Goal: Task Accomplishment & Management: Manage account settings

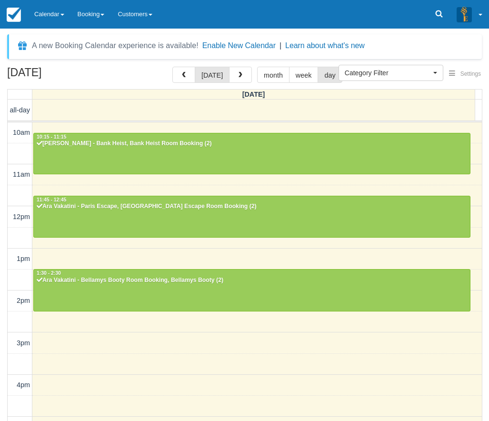
select select
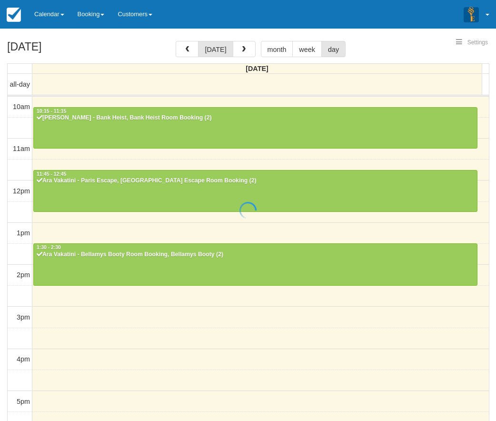
select select
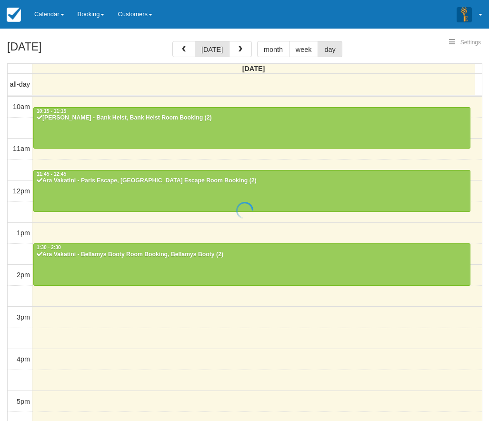
scroll to position [200, 0]
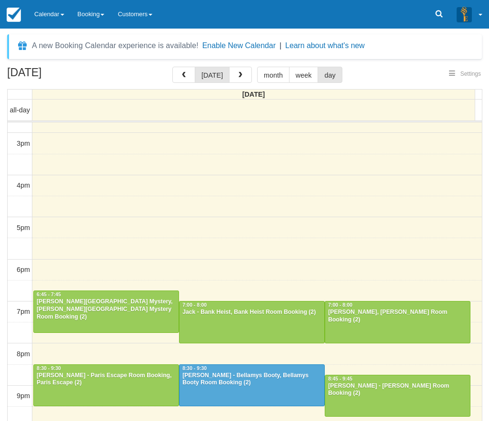
select select
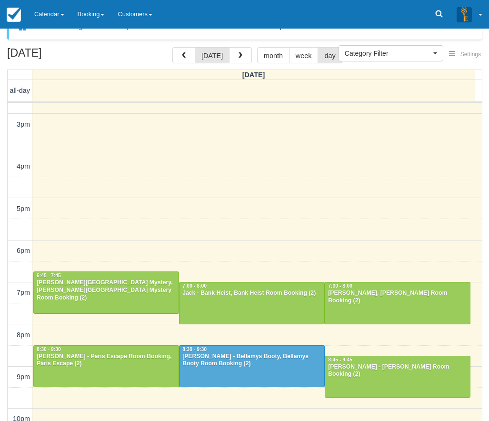
scroll to position [30, 0]
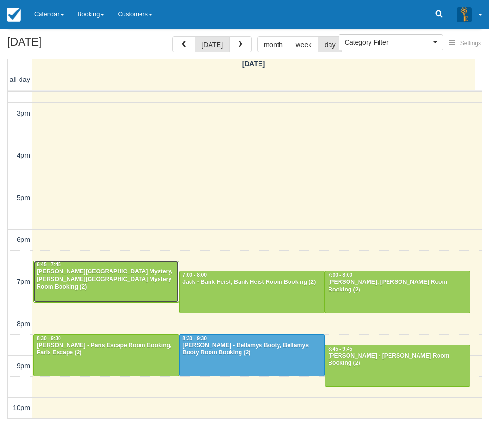
click at [76, 283] on div "[PERSON_NAME][GEOGRAPHIC_DATA] Mystery, [PERSON_NAME][GEOGRAPHIC_DATA] Mystery …" at bounding box center [106, 279] width 140 height 23
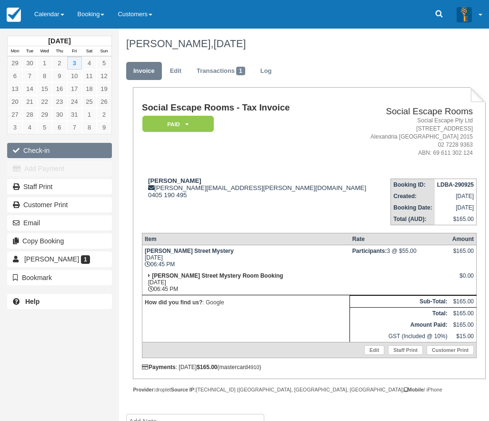
click at [34, 149] on button "Check-in" at bounding box center [59, 150] width 105 height 15
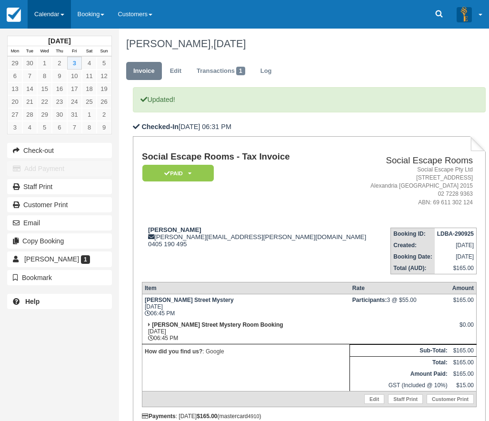
click at [62, 14] on span at bounding box center [62, 15] width 4 height 2
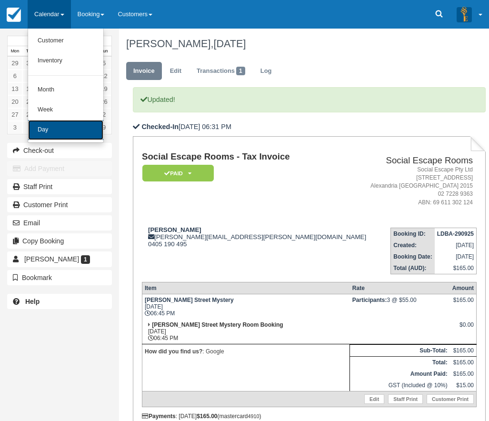
click at [45, 131] on link "Day" at bounding box center [65, 130] width 75 height 20
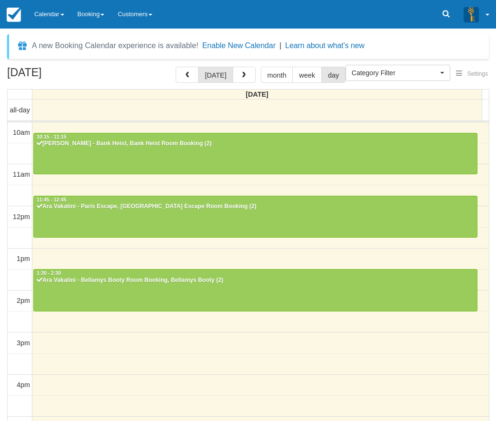
select select
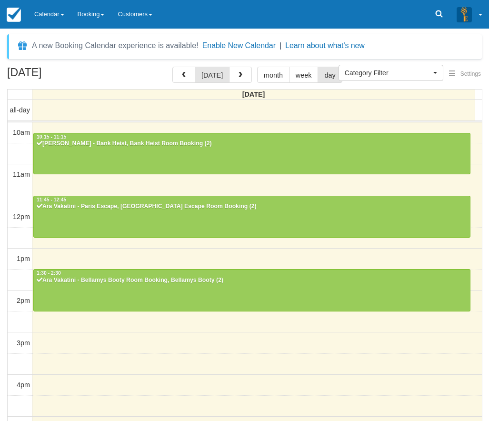
scroll to position [200, 0]
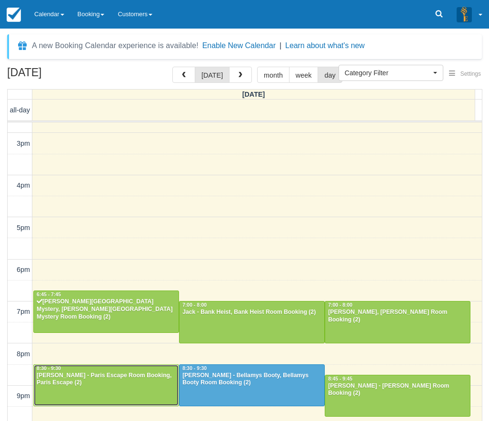
click at [80, 387] on div at bounding box center [106, 385] width 145 height 41
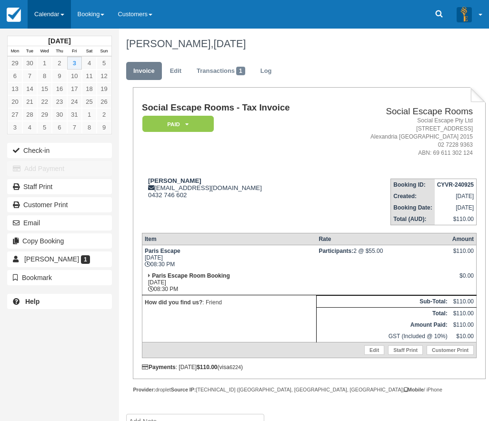
click at [58, 15] on link "Calendar" at bounding box center [49, 14] width 43 height 29
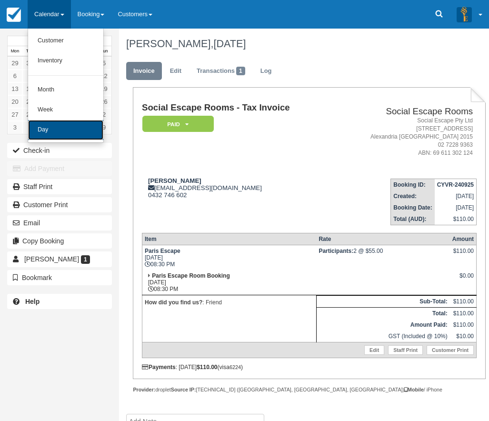
click at [55, 130] on link "Day" at bounding box center [65, 130] width 75 height 20
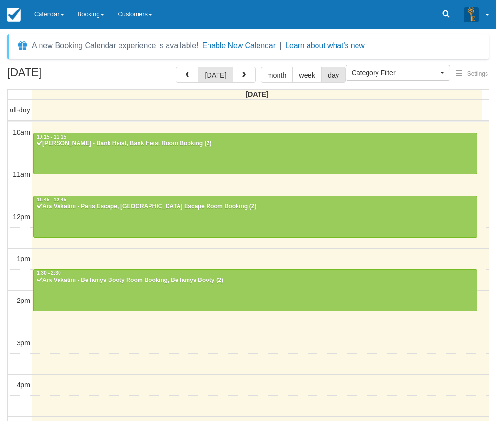
select select
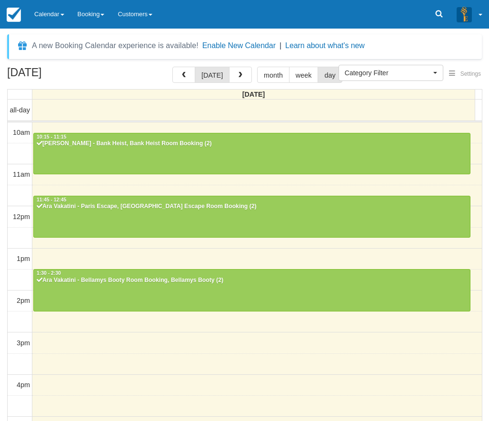
scroll to position [200, 0]
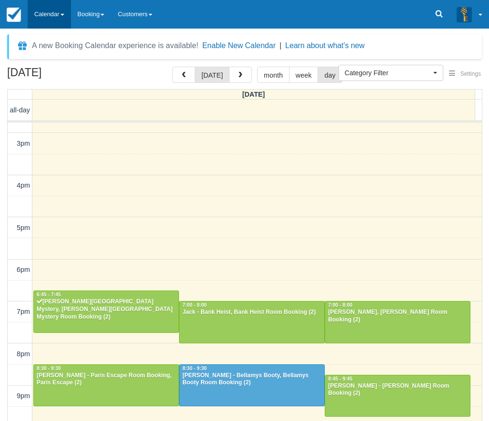
click at [47, 11] on link "Calendar" at bounding box center [49, 14] width 43 height 29
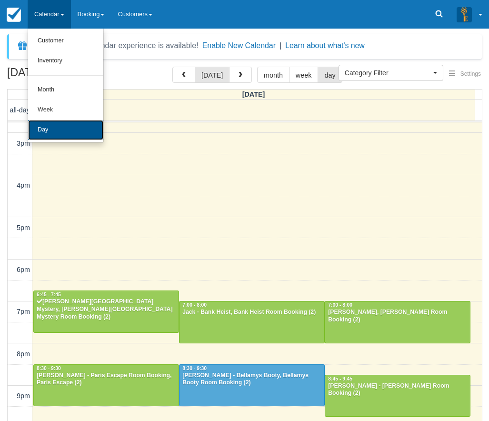
click at [53, 130] on link "Day" at bounding box center [65, 130] width 75 height 20
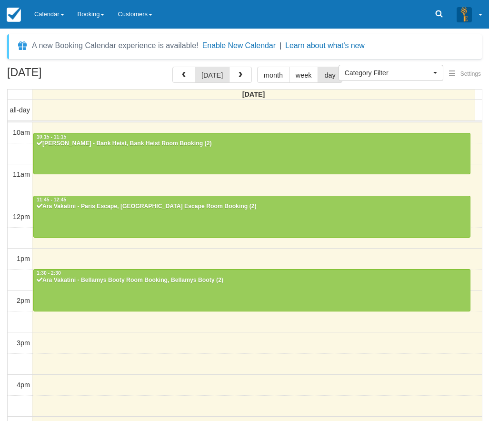
select select
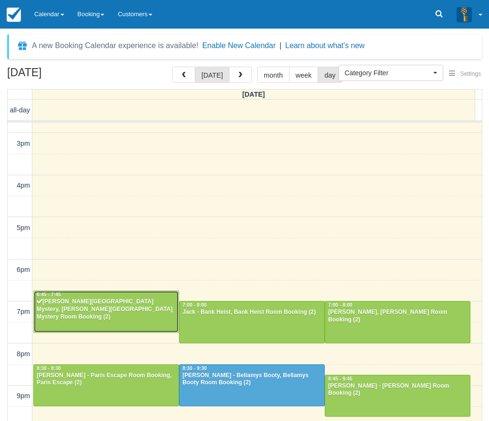
click at [59, 311] on div "Sam weise - Baker Street Mystery, Baker Street Mystery Room Booking (2)" at bounding box center [106, 309] width 140 height 23
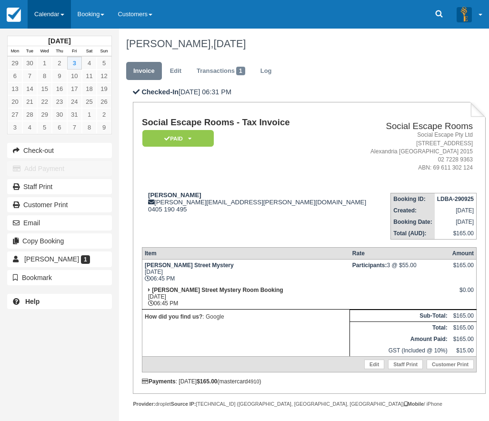
click at [50, 11] on link "Calendar" at bounding box center [49, 14] width 43 height 29
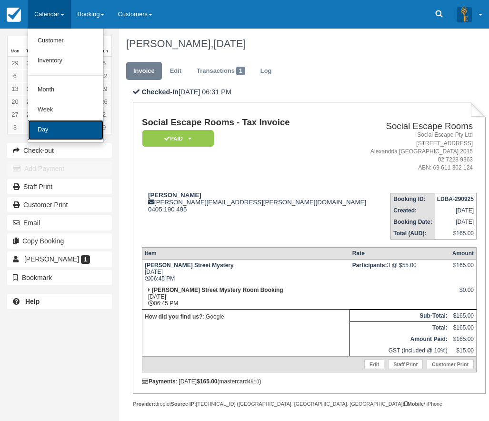
click at [45, 129] on link "Day" at bounding box center [65, 130] width 75 height 20
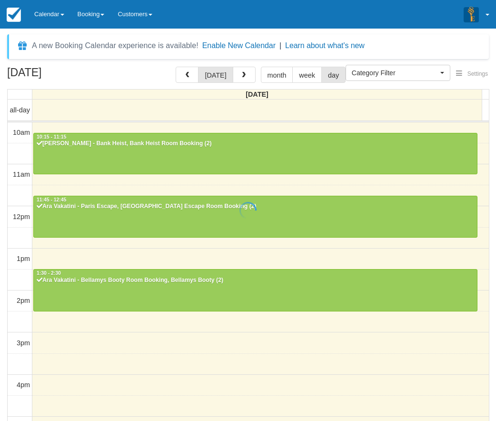
select select
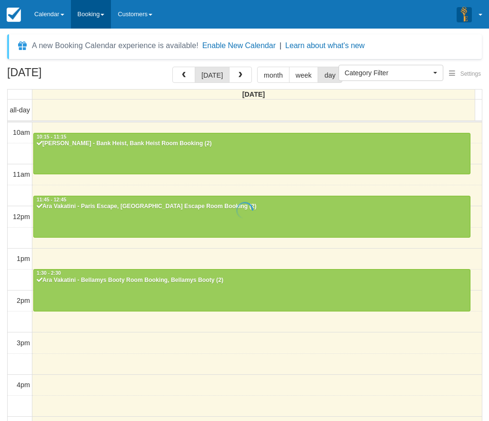
scroll to position [200, 0]
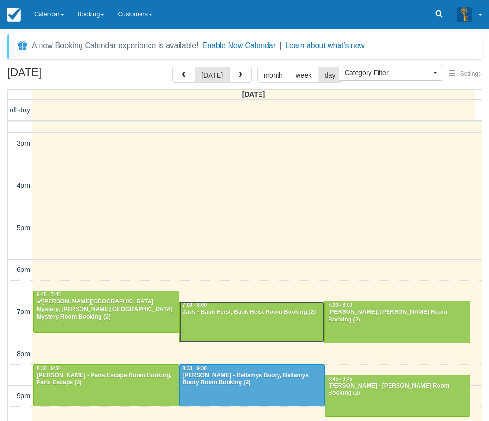
click at [239, 318] on div at bounding box center [252, 321] width 145 height 41
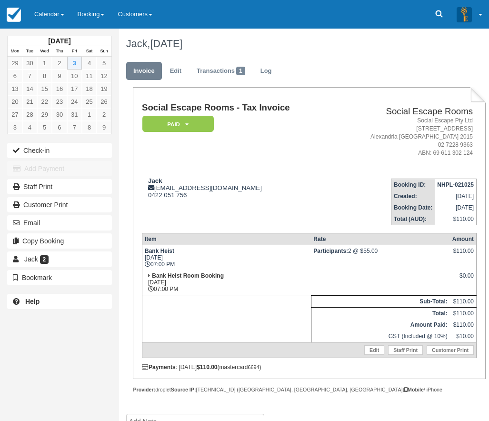
drag, startPoint x: 0, startPoint y: 0, endPoint x: 197, endPoint y: 165, distance: 256.9
click at [197, 165] on td "Social Escape Rooms - Tax Invoice Paid   Pending Reserved Deposit Blocked for C…" at bounding box center [238, 137] width 192 height 68
click at [35, 146] on button "Check-in" at bounding box center [59, 150] width 105 height 15
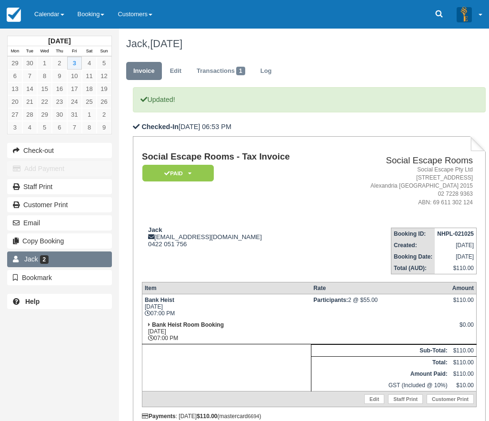
click at [53, 256] on link "Jack 2" at bounding box center [59, 258] width 105 height 15
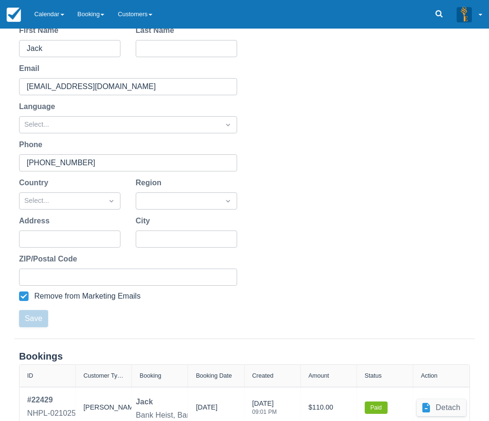
scroll to position [188, 0]
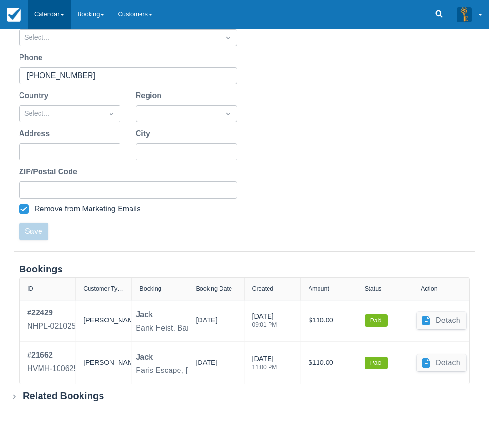
click at [49, 11] on link "Calendar" at bounding box center [49, 14] width 43 height 29
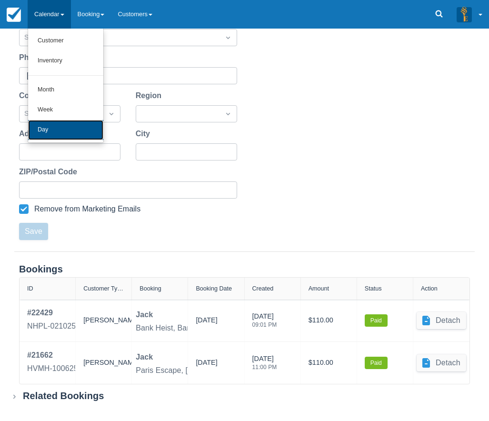
click at [48, 129] on link "Day" at bounding box center [65, 130] width 75 height 20
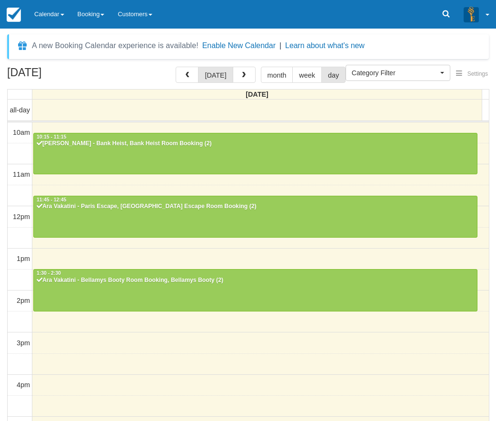
select select
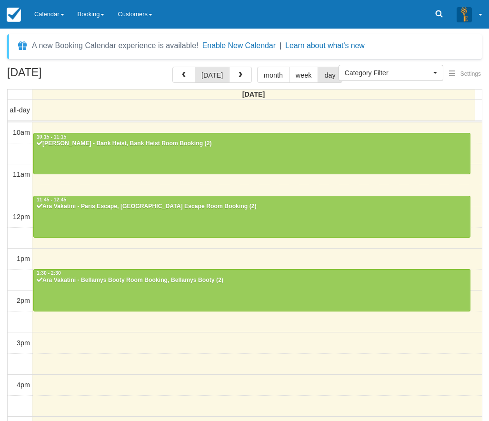
scroll to position [200, 0]
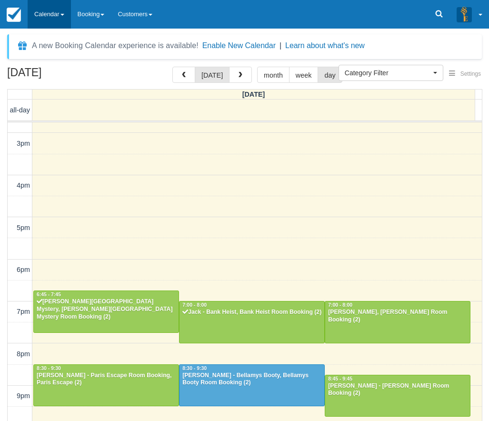
click at [50, 13] on link "Calendar" at bounding box center [49, 14] width 43 height 29
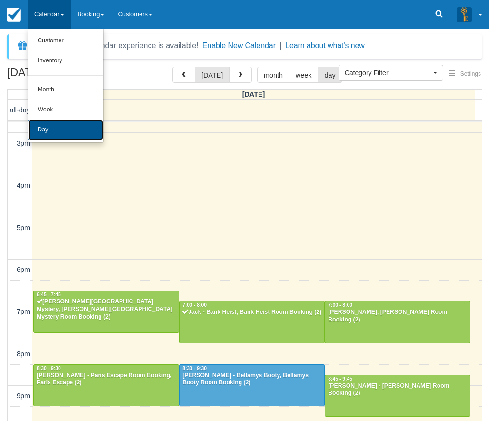
click at [45, 129] on link "Day" at bounding box center [65, 130] width 75 height 20
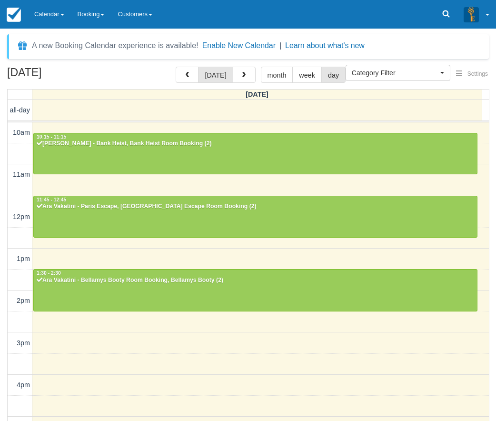
select select
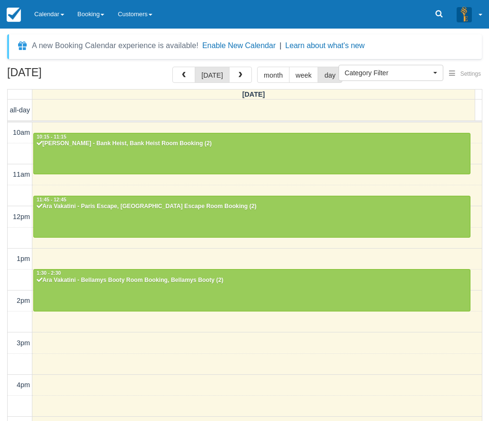
scroll to position [200, 0]
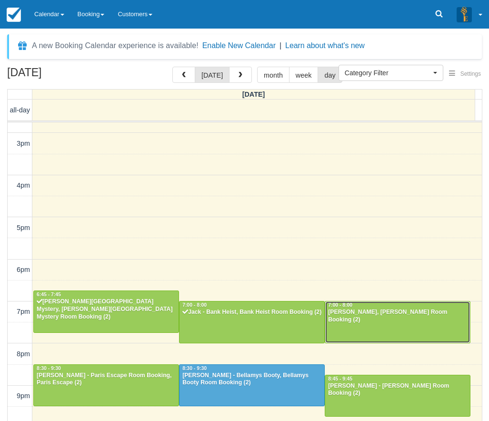
click at [393, 322] on div at bounding box center [397, 321] width 145 height 41
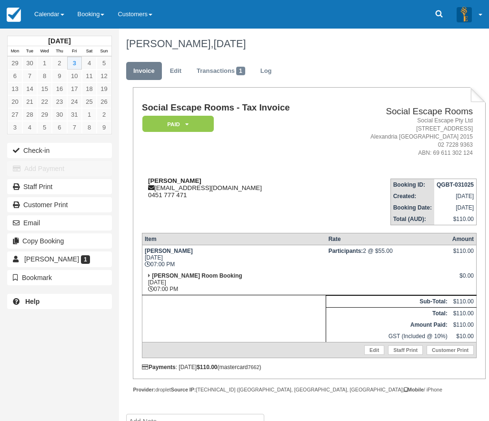
click at [192, 182] on div "Niall Biggs niallbiggs1@gmail.com 0451 777 471" at bounding box center [238, 187] width 192 height 21
click at [197, 179] on div "Niall Biggs niallbiggs1@gmail.com 0451 777 471" at bounding box center [238, 187] width 192 height 21
click at [233, 177] on div "Niall Biggs niallbiggs1@gmail.com 0451 777 471" at bounding box center [238, 187] width 192 height 21
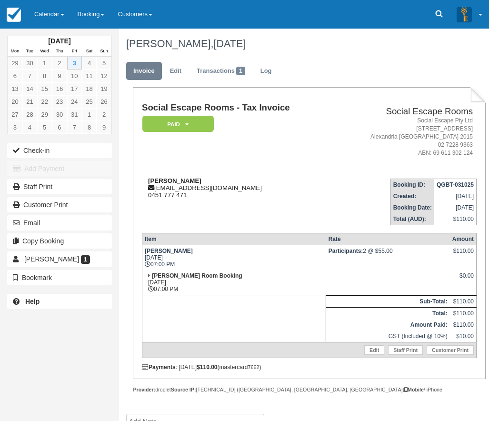
click at [233, 177] on div "Niall Biggs niallbiggs1@gmail.com 0451 777 471" at bounding box center [238, 187] width 192 height 21
click at [63, 148] on button "Check-in" at bounding box center [59, 150] width 105 height 15
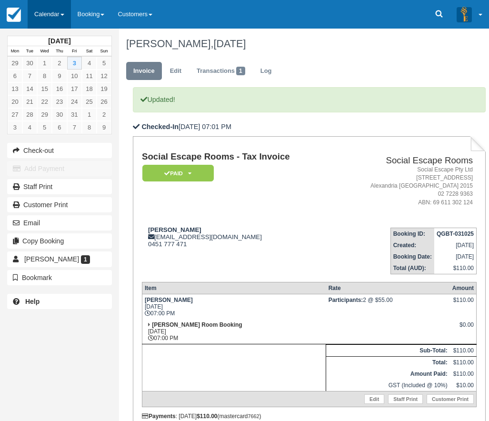
click at [52, 19] on link "Calendar" at bounding box center [49, 14] width 43 height 29
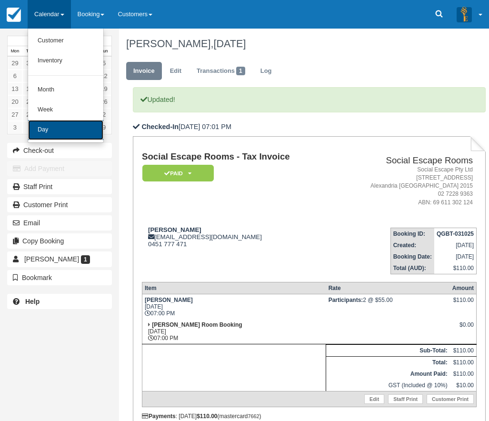
click at [52, 129] on link "Day" at bounding box center [65, 130] width 75 height 20
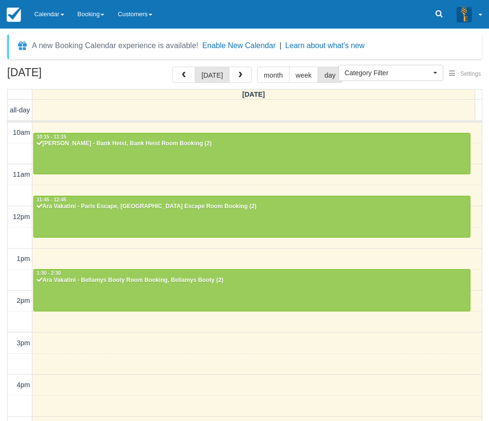
select select
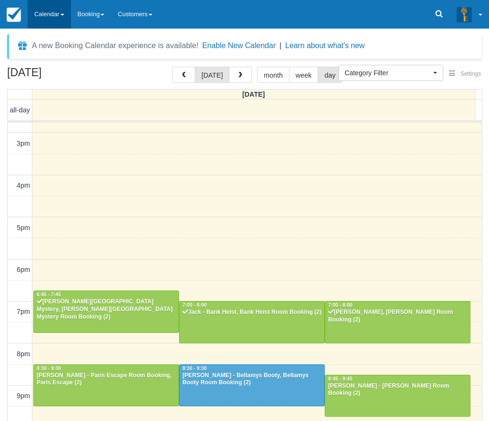
click at [54, 12] on link "Calendar" at bounding box center [49, 14] width 43 height 29
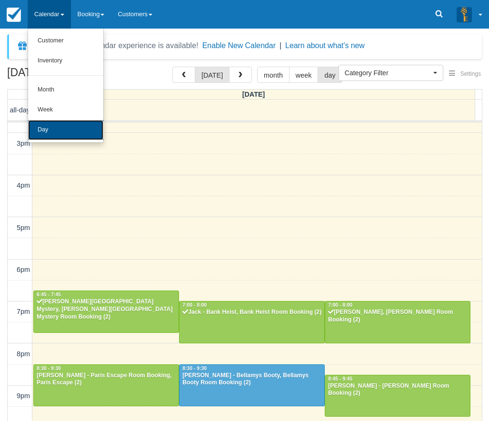
click at [67, 134] on link "Day" at bounding box center [65, 130] width 75 height 20
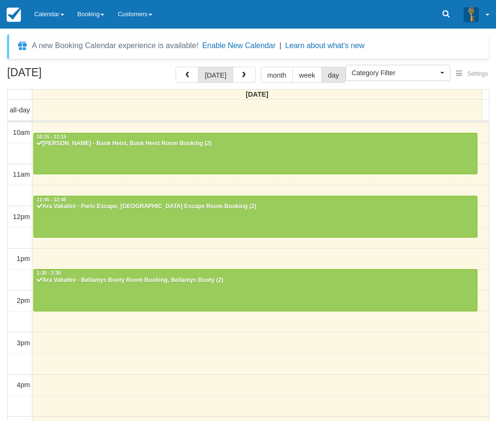
select select
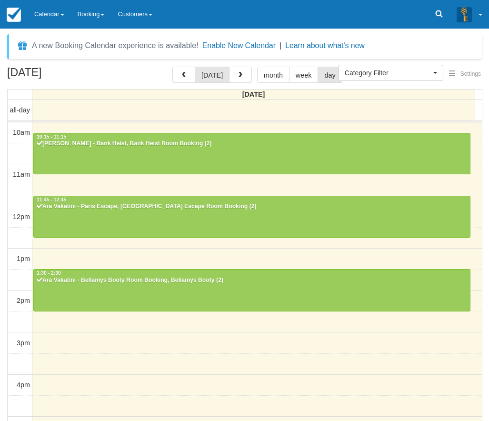
scroll to position [200, 0]
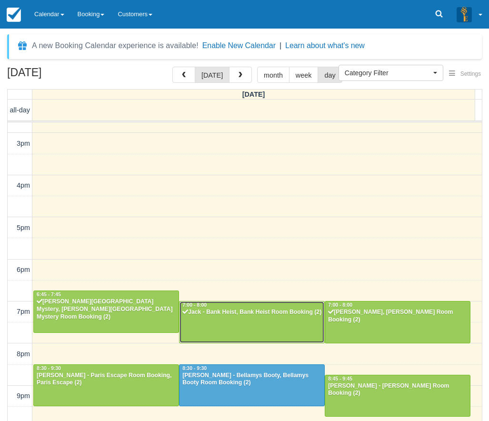
click at [232, 305] on div "7:00 - 8:00" at bounding box center [252, 305] width 140 height 7
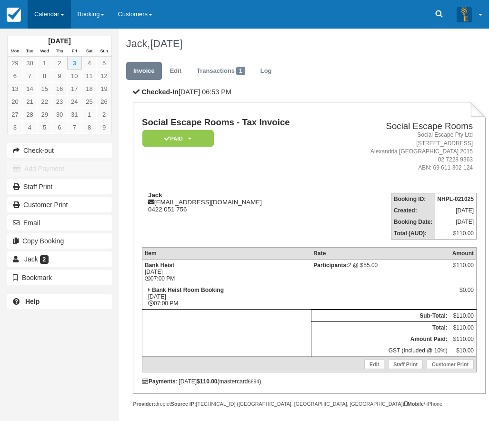
click at [63, 13] on link "Calendar" at bounding box center [49, 14] width 43 height 29
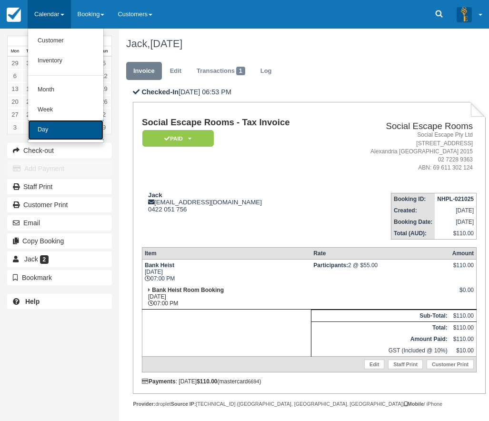
click at [72, 139] on link "Day" at bounding box center [65, 130] width 75 height 20
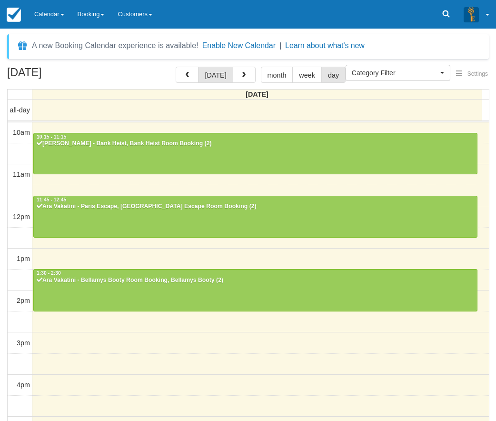
select select
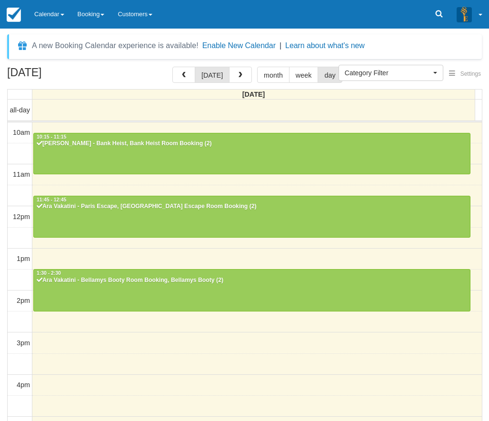
scroll to position [200, 0]
